Goal: Transaction & Acquisition: Subscribe to service/newsletter

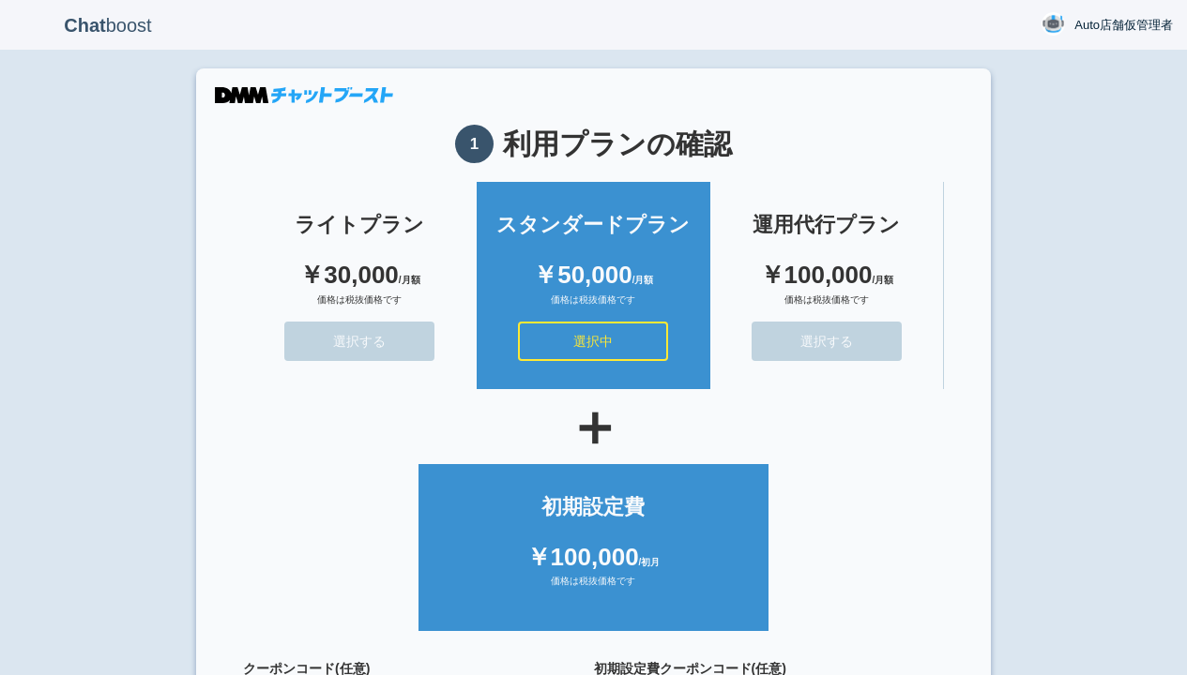
scroll to position [168, 0]
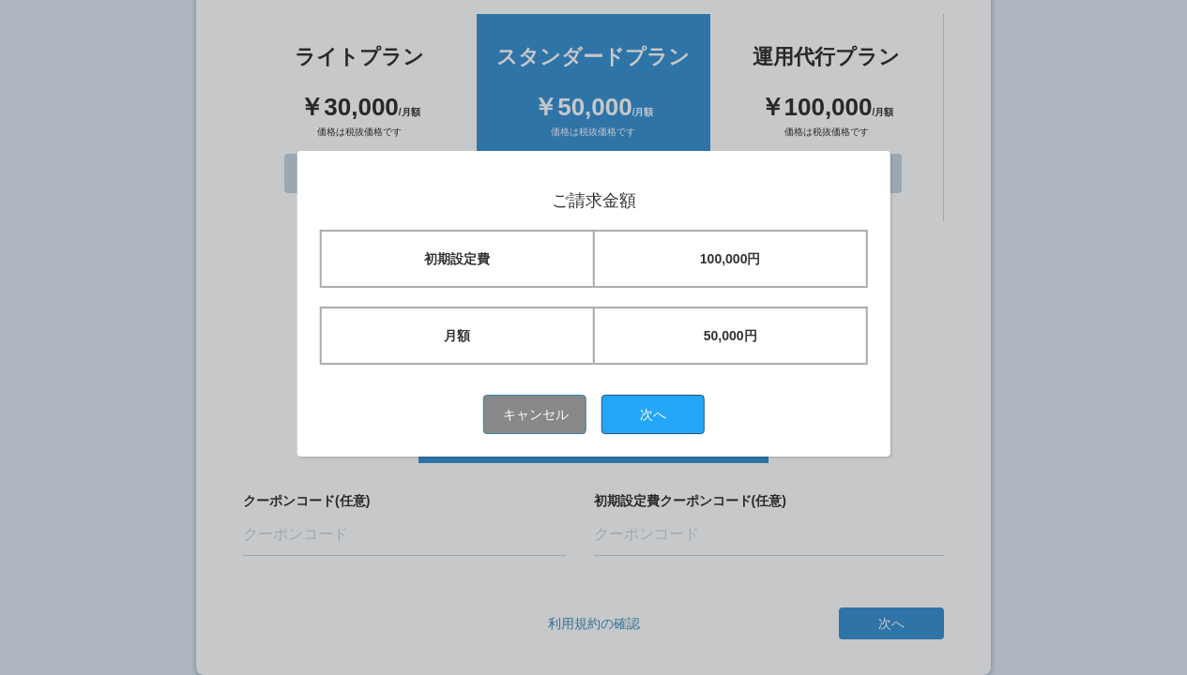
click at [659, 414] on button "次へ" at bounding box center [652, 414] width 103 height 39
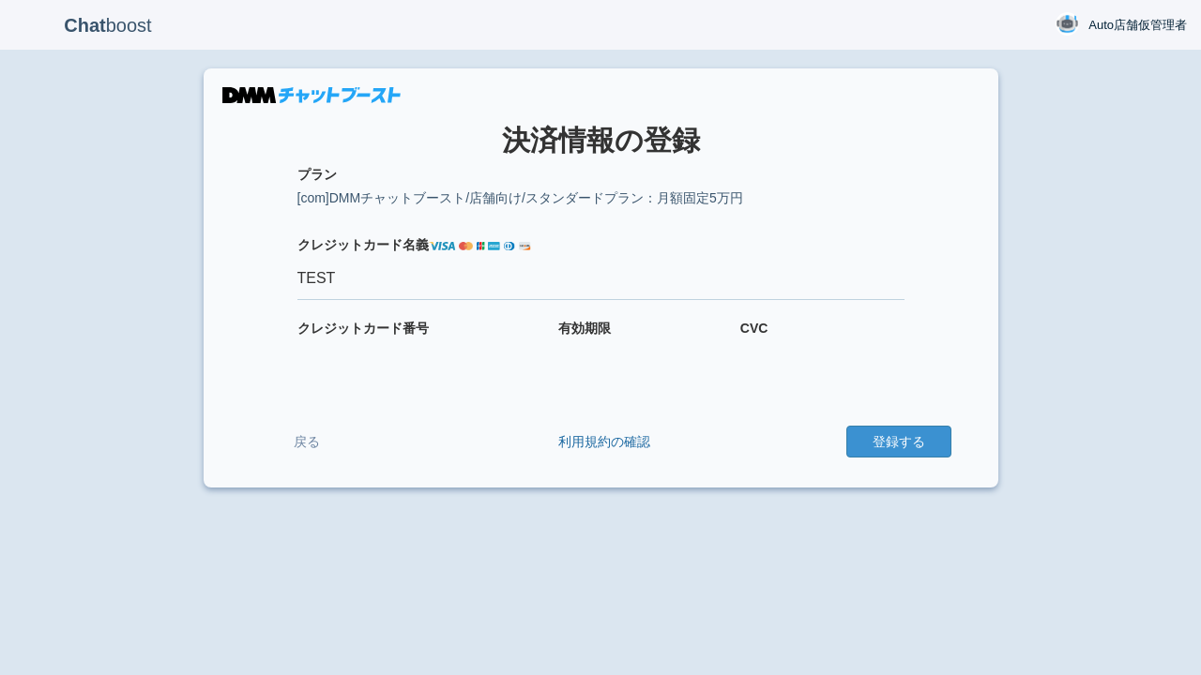
type input "TEST"
click at [898, 442] on button "登録する" at bounding box center [898, 442] width 105 height 32
